Goal: Transaction & Acquisition: Purchase product/service

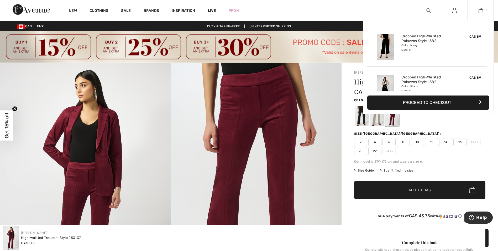
click at [479, 11] on img at bounding box center [481, 10] width 4 height 6
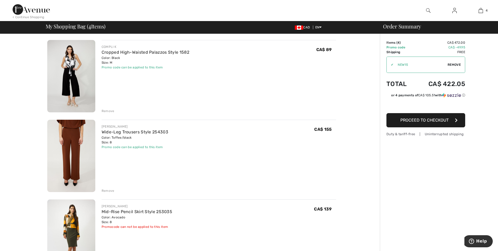
scroll to position [125, 0]
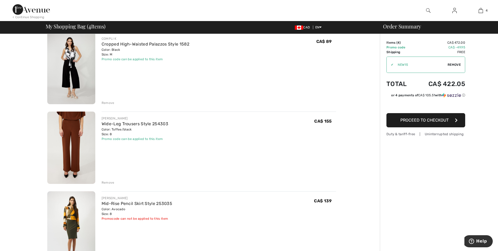
click at [109, 103] on div "Remove" at bounding box center [108, 102] width 13 height 5
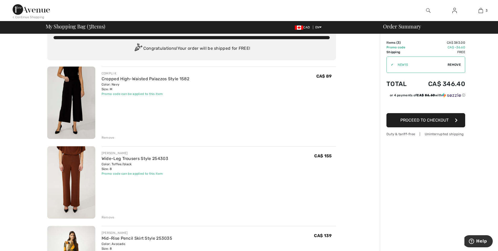
scroll to position [0, 0]
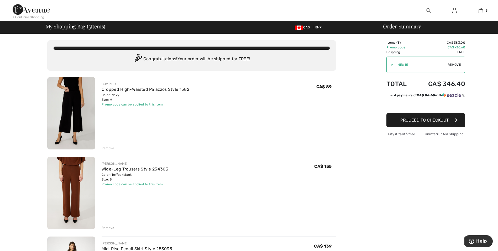
click at [106, 147] on div "Remove" at bounding box center [108, 147] width 13 height 5
